Goal: Find specific page/section: Find specific page/section

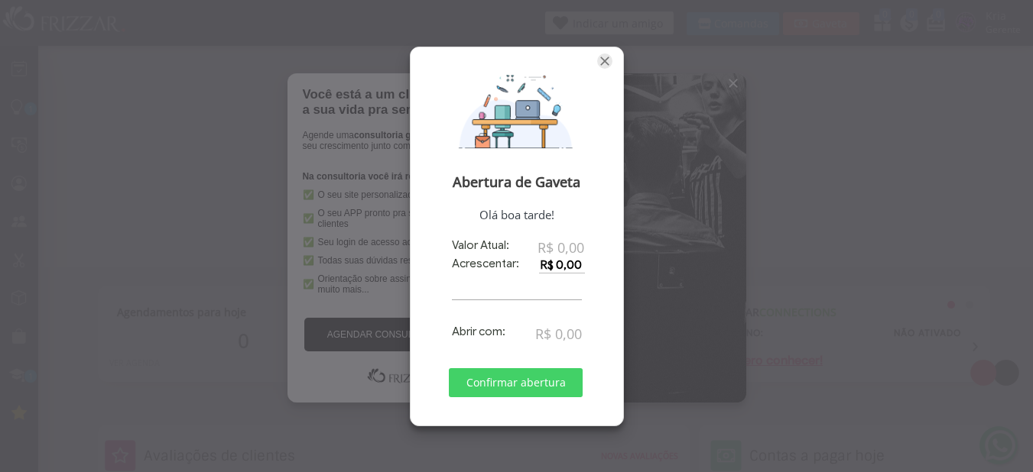
click at [609, 60] on span "Fechar" at bounding box center [604, 61] width 15 height 15
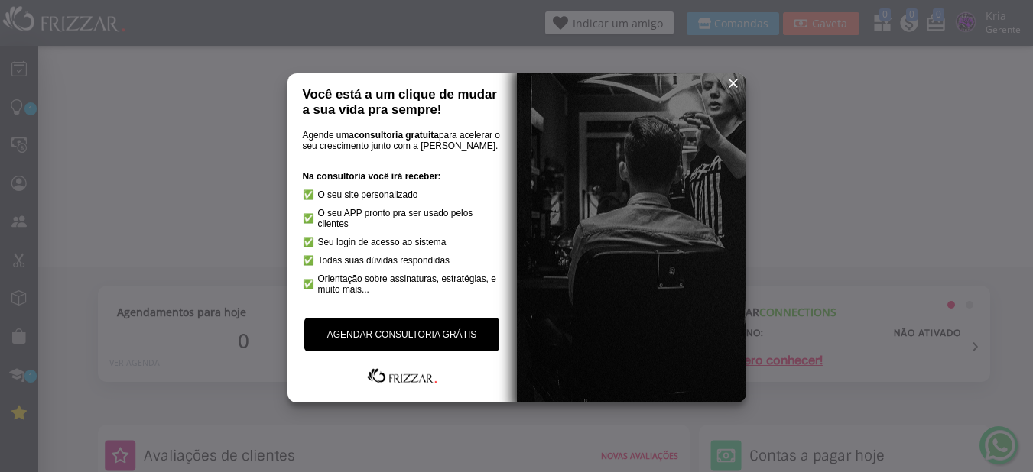
click at [731, 83] on span "reset" at bounding box center [732, 83] width 15 height 15
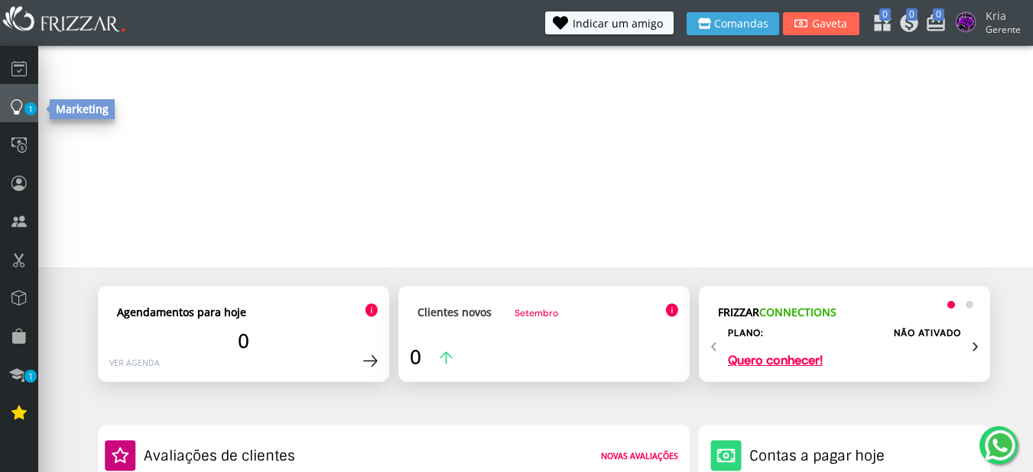
click at [18, 100] on icon at bounding box center [16, 106] width 15 height 21
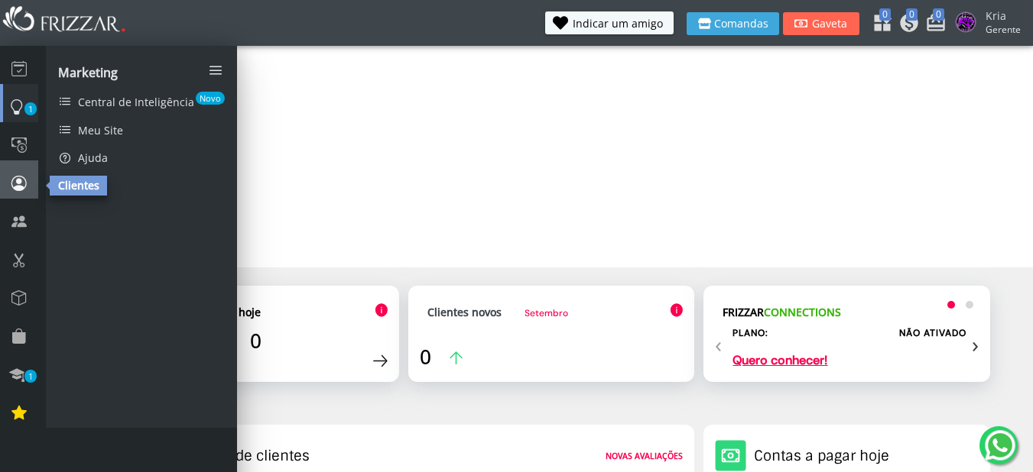
click at [24, 192] on icon at bounding box center [18, 183] width 15 height 21
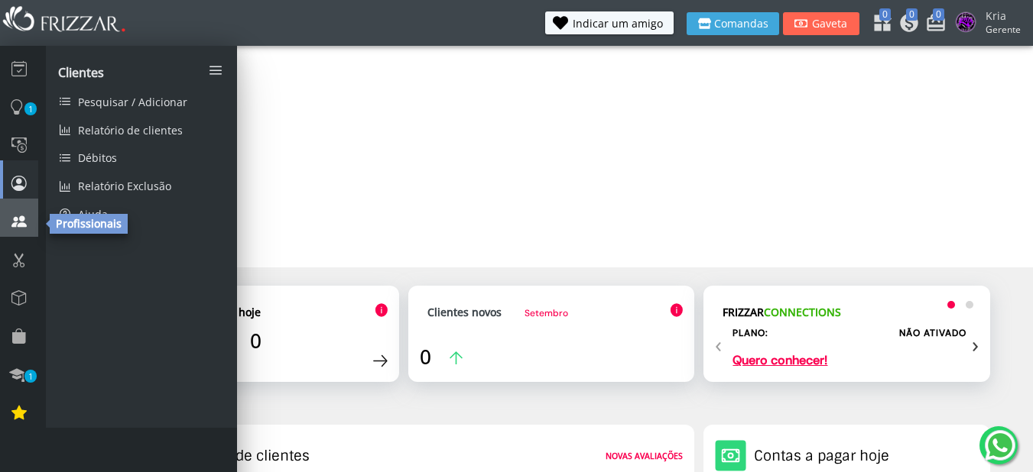
click at [22, 221] on icon at bounding box center [18, 221] width 15 height 21
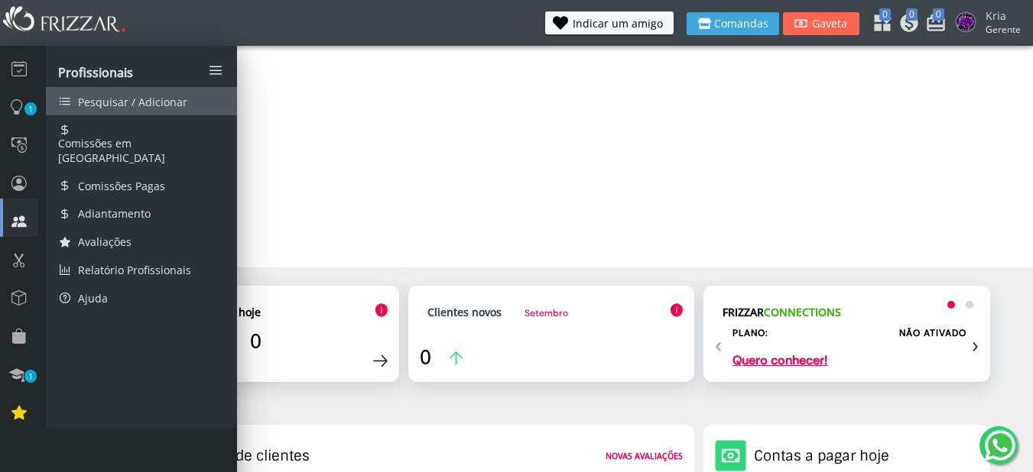
click at [142, 102] on span "Pesquisar / Adicionar" at bounding box center [132, 102] width 109 height 15
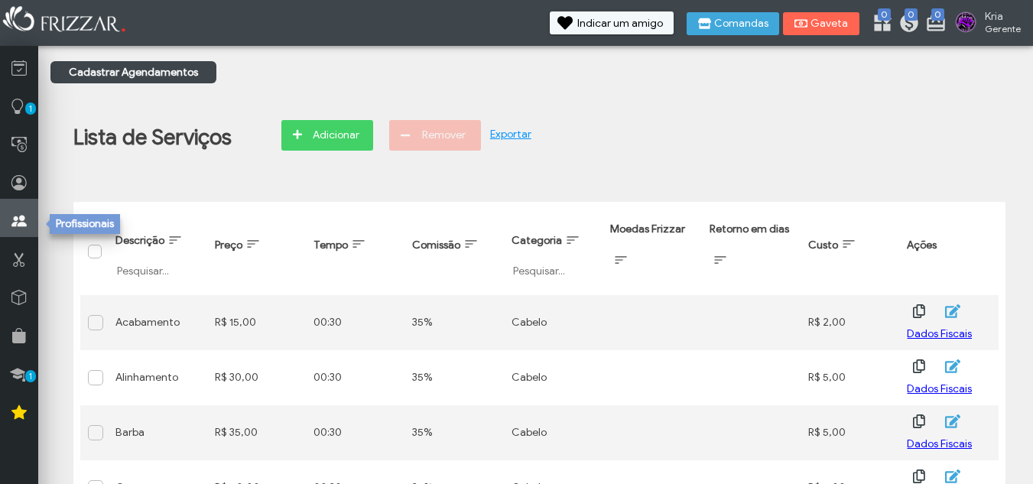
click at [21, 216] on icon at bounding box center [18, 221] width 15 height 19
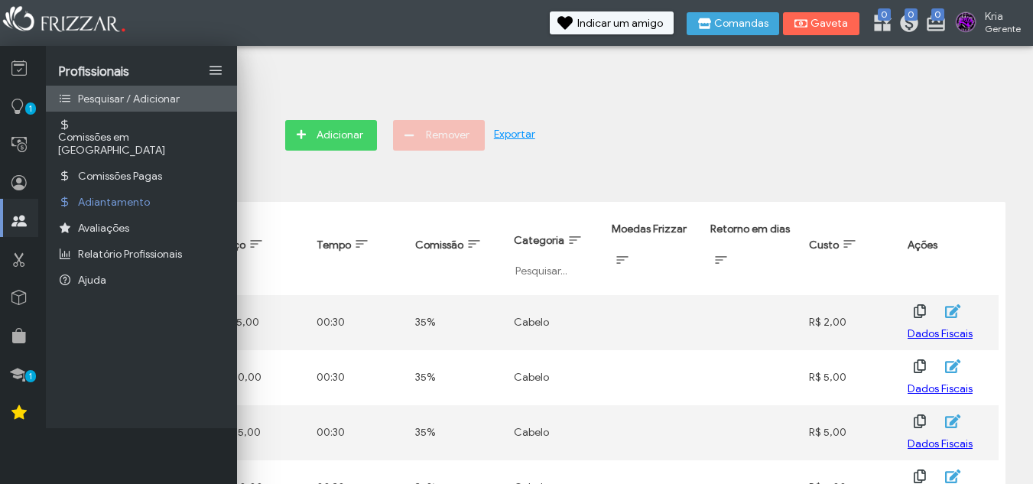
click at [193, 104] on link "Pesquisar / Adicionar" at bounding box center [141, 99] width 191 height 26
